Goal: Check status: Check status

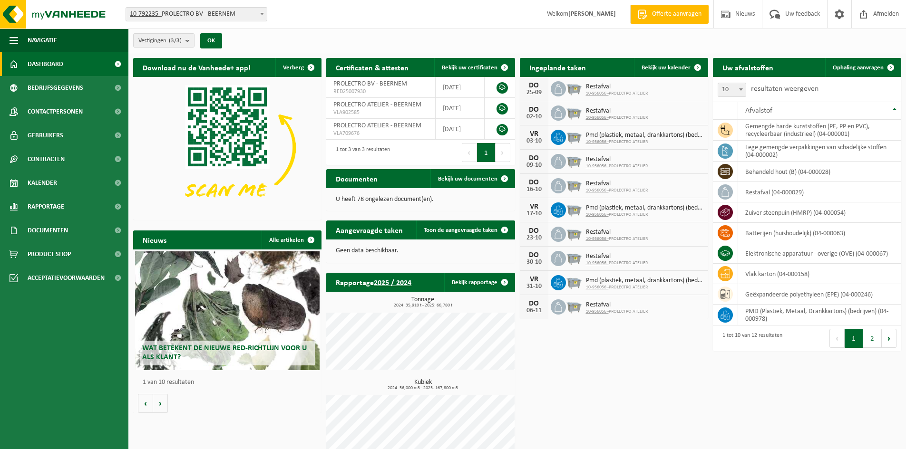
click at [443, 8] on div "Vestiging: 10-792235 - PROLECTRO BV - BEERNEM 10-956056 - PROLECTRO ATELIER - B…" at bounding box center [453, 14] width 906 height 29
click at [52, 184] on span "Kalender" at bounding box center [42, 183] width 29 height 24
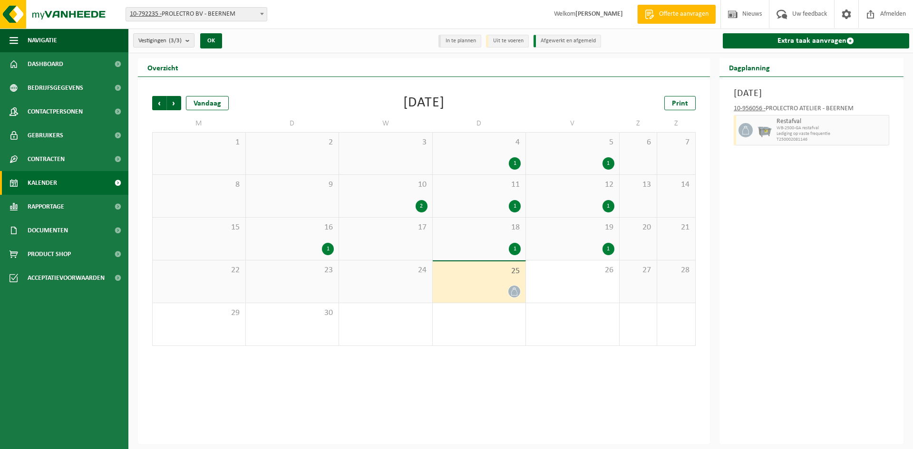
click at [468, 44] on li "In te plannen" at bounding box center [459, 41] width 43 height 13
click at [466, 40] on li "In te plannen" at bounding box center [459, 41] width 43 height 13
click at [497, 42] on li "Uit te voeren" at bounding box center [507, 41] width 43 height 13
click at [782, 174] on div "Donderdag 25 september 2025 10-956056 - PROLECTRO ATELIER - BEERNEM Restafval W…" at bounding box center [812, 261] width 185 height 368
click at [177, 104] on span "Volgende" at bounding box center [174, 103] width 14 height 14
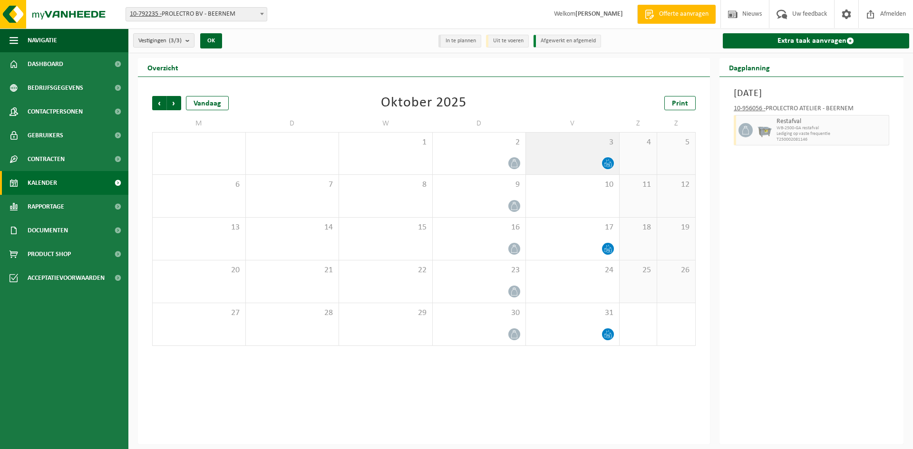
click at [556, 157] on div at bounding box center [573, 163] width 84 height 13
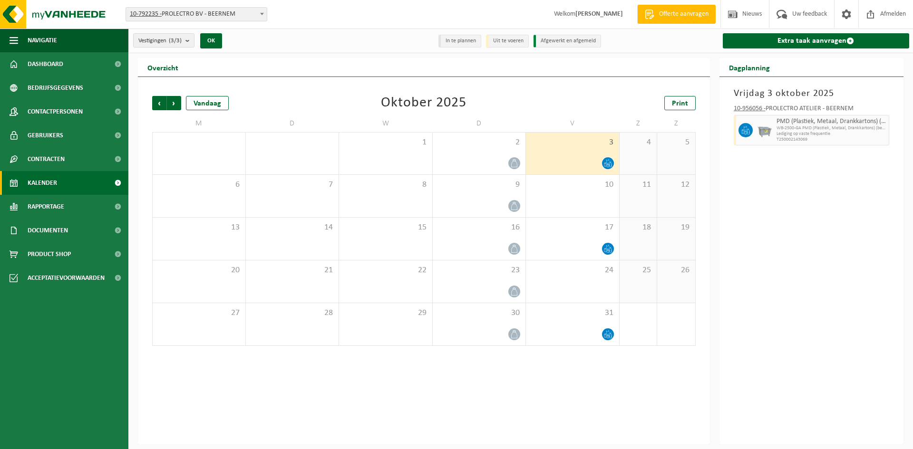
click at [492, 101] on div "Vorige Volgende Vandaag Oktober 2025 Print" at bounding box center [424, 103] width 544 height 14
click at [54, 72] on span "Dashboard" at bounding box center [46, 64] width 36 height 24
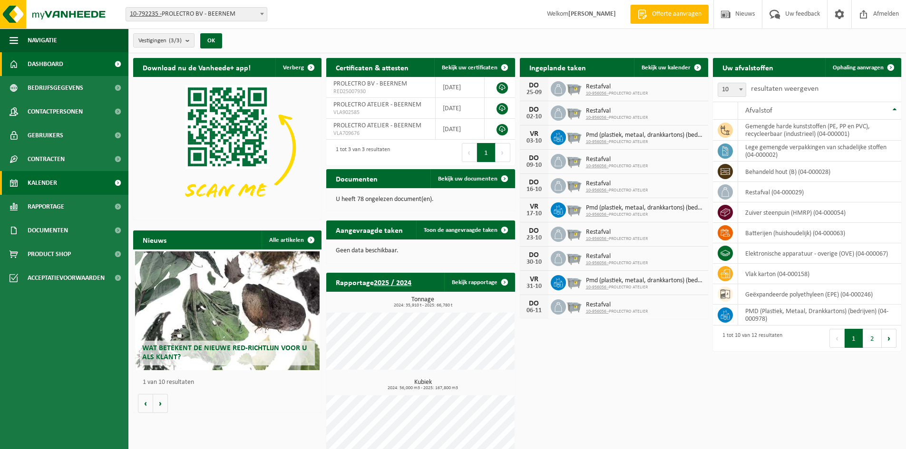
click at [45, 188] on span "Kalender" at bounding box center [42, 183] width 29 height 24
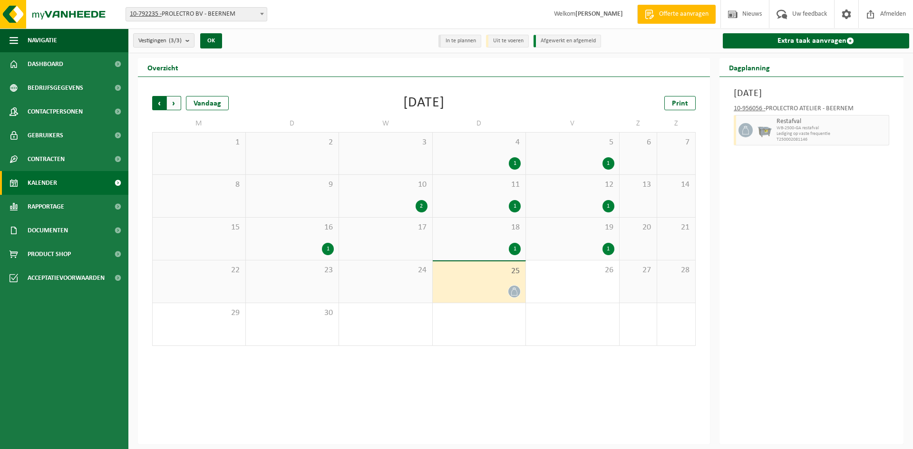
click at [175, 97] on span "Volgende" at bounding box center [174, 103] width 14 height 14
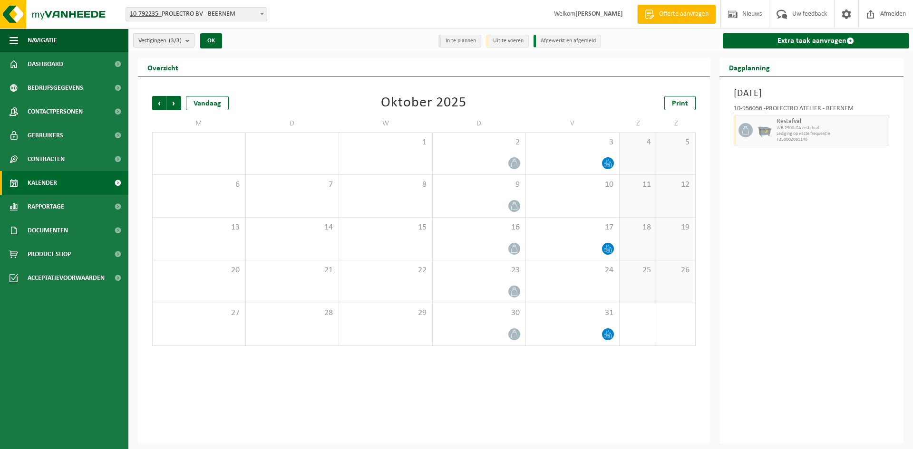
click at [175, 97] on span "Volgende" at bounding box center [174, 103] width 14 height 14
click at [202, 104] on div "Vandaag" at bounding box center [207, 103] width 43 height 14
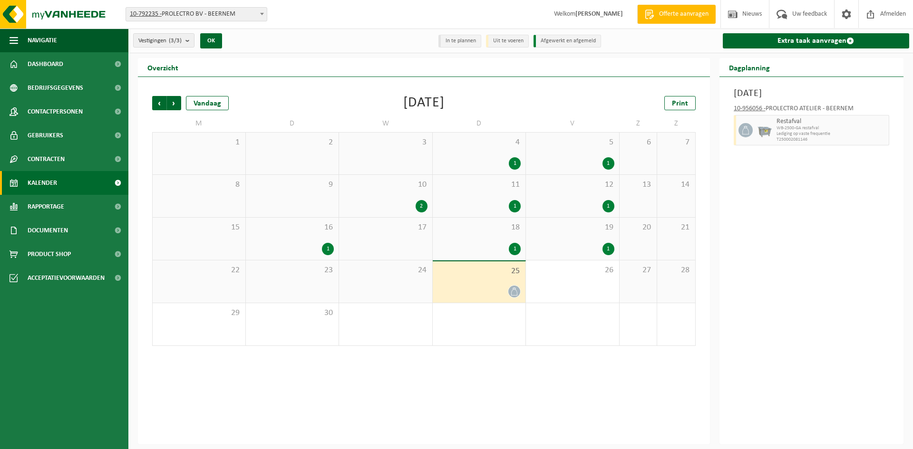
click at [340, 57] on div "Vestigingen (3/3) Alles selecteren Alles deselecteren Actieve selecteren PROLEC…" at bounding box center [456, 222] width 913 height 445
